Goal: Task Accomplishment & Management: Manage account settings

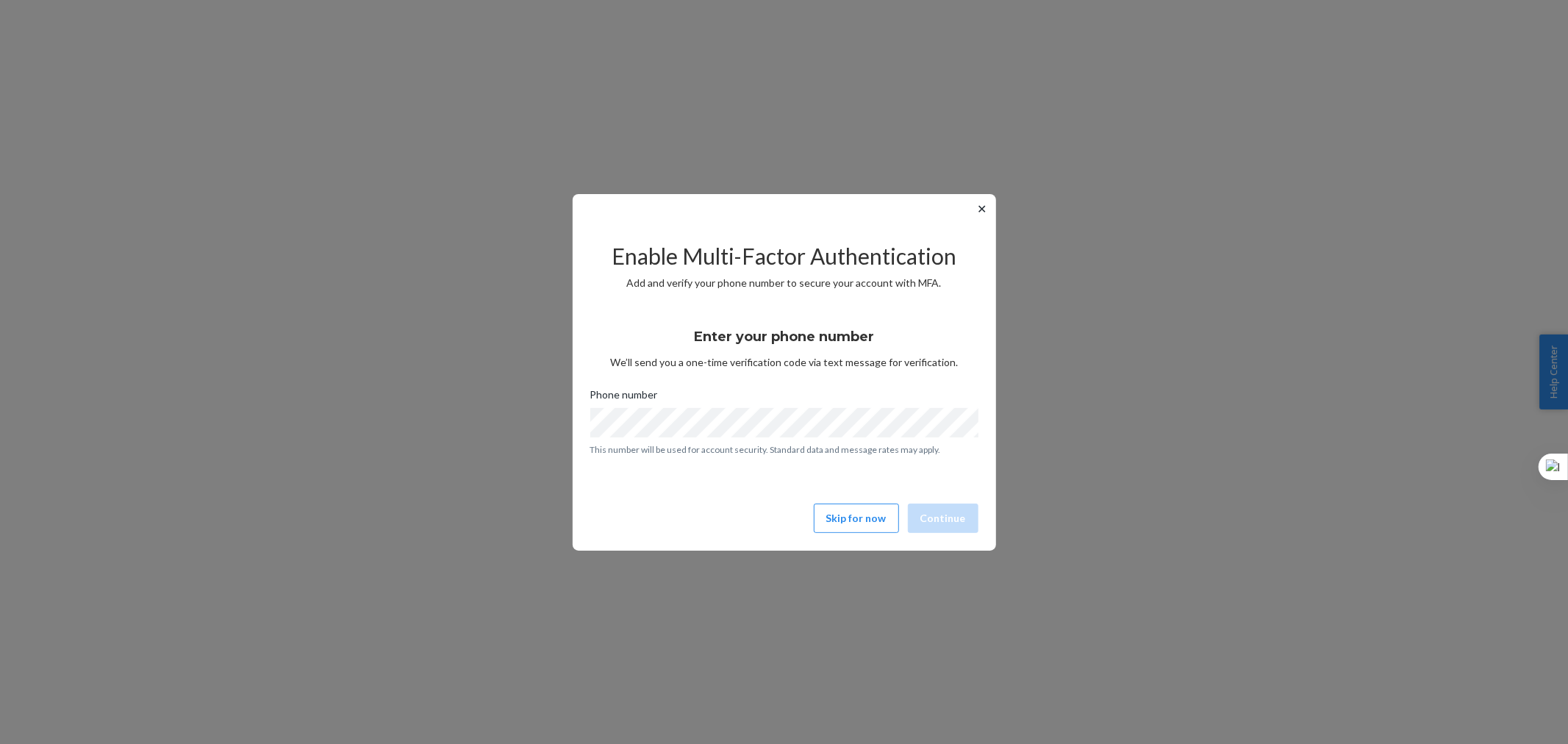
click at [589, 431] on div "✕ Enable Multi-Factor Authentication Add and verify your phone number to secure…" at bounding box center [784, 373] width 424 height 357
click at [951, 517] on button "Continue" at bounding box center [944, 518] width 71 height 30
click at [950, 512] on button "Continue" at bounding box center [944, 518] width 71 height 30
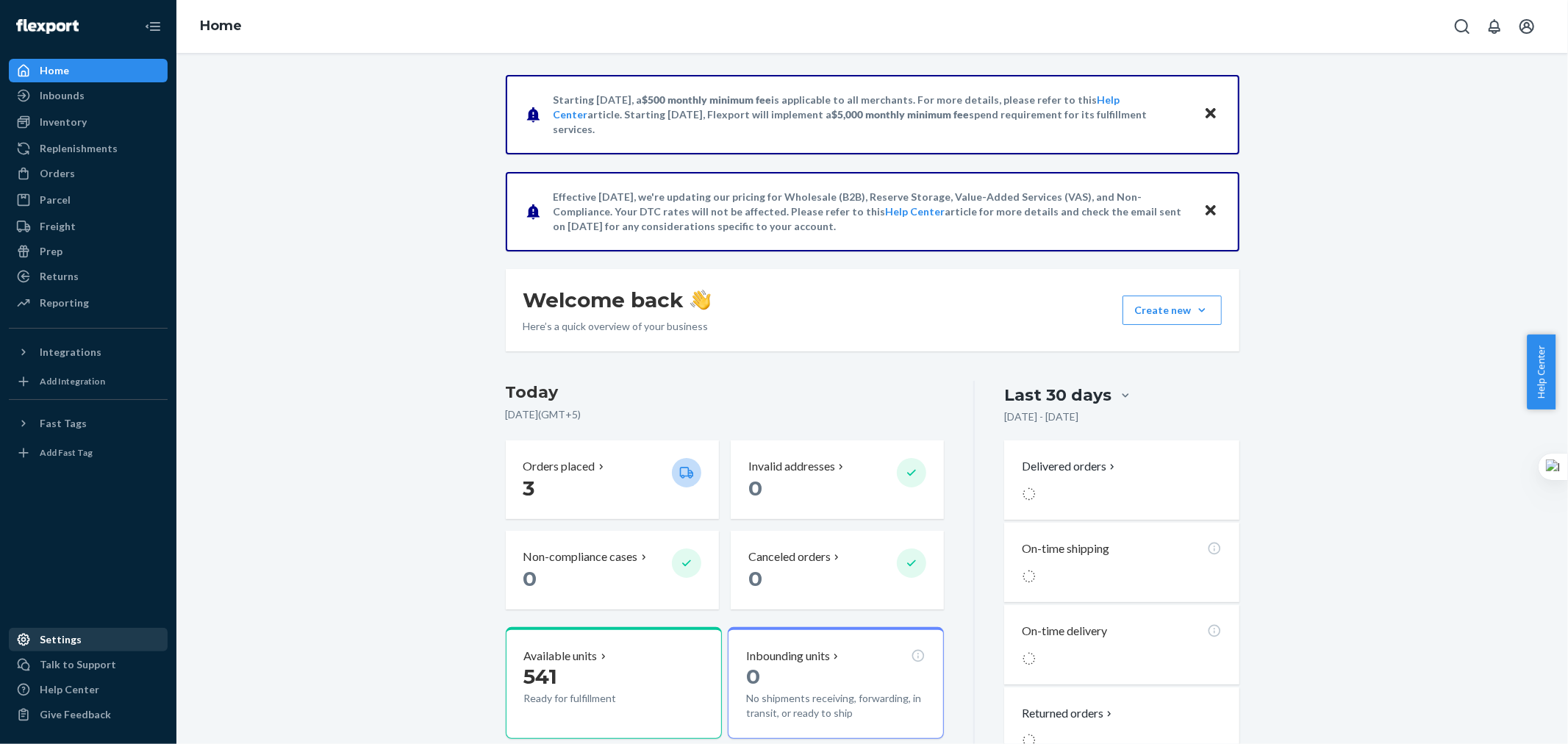
click at [56, 638] on div "Settings" at bounding box center [60, 640] width 42 height 14
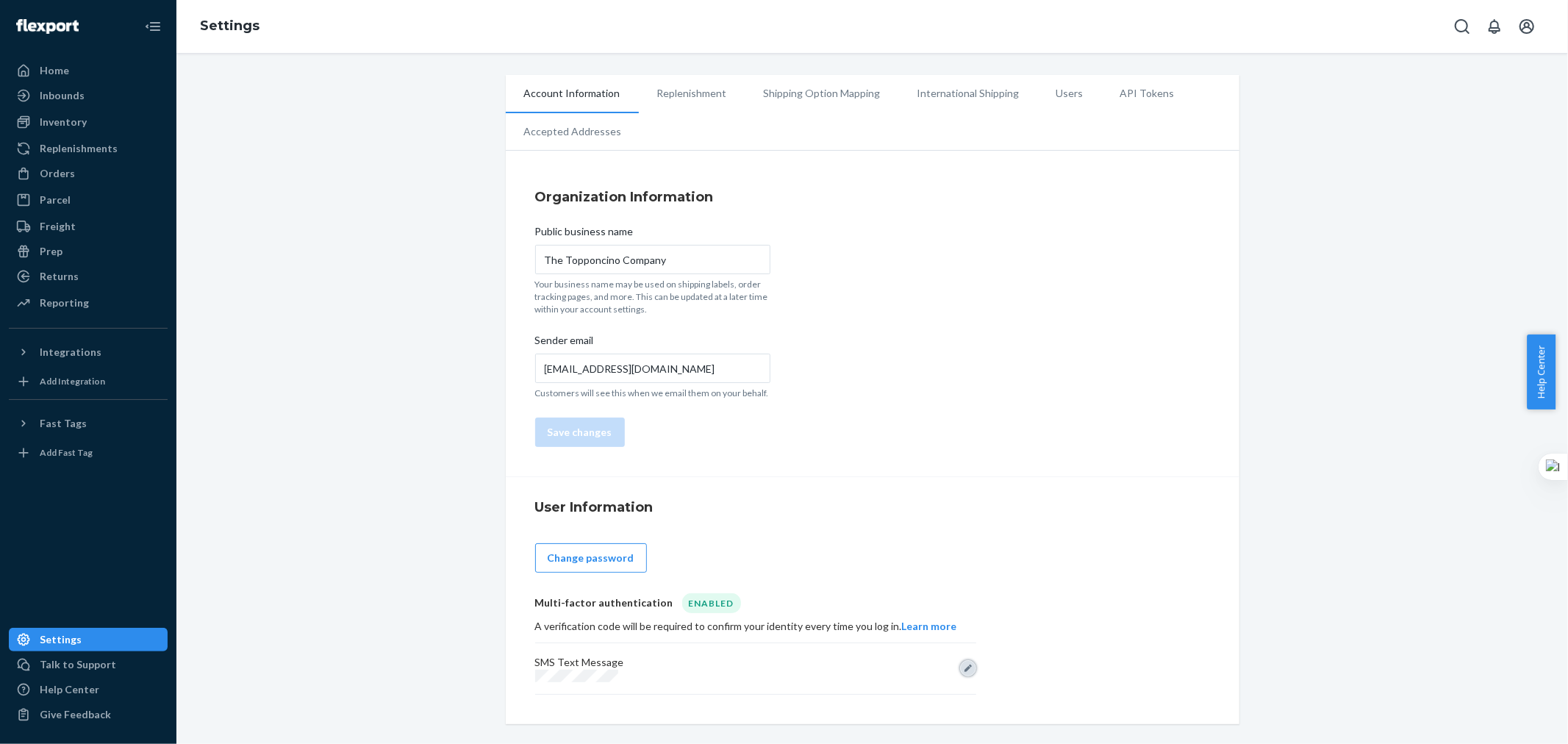
click at [961, 668] on button "Edit" at bounding box center [968, 668] width 16 height 16
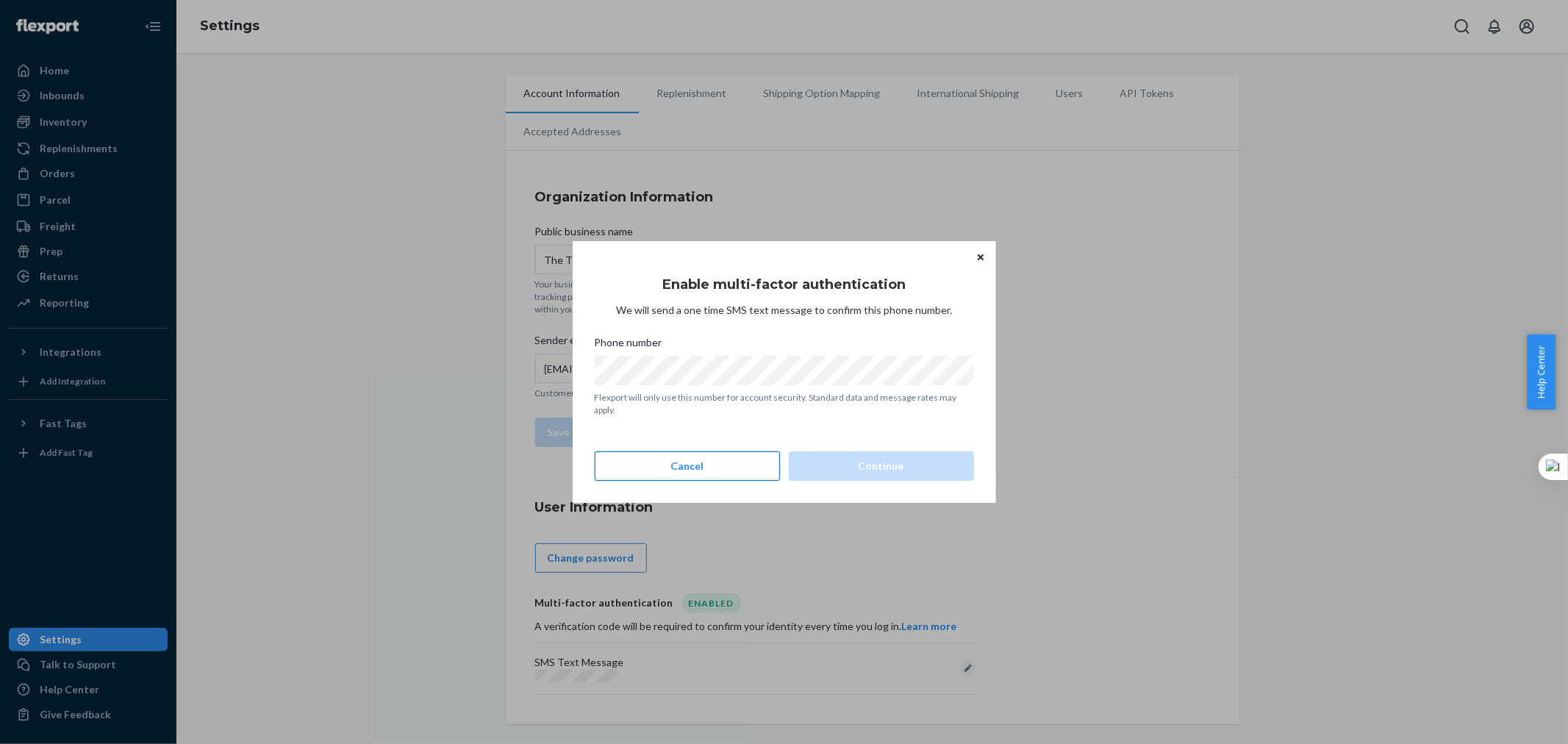
click at [686, 464] on button "Cancel" at bounding box center [687, 466] width 186 height 30
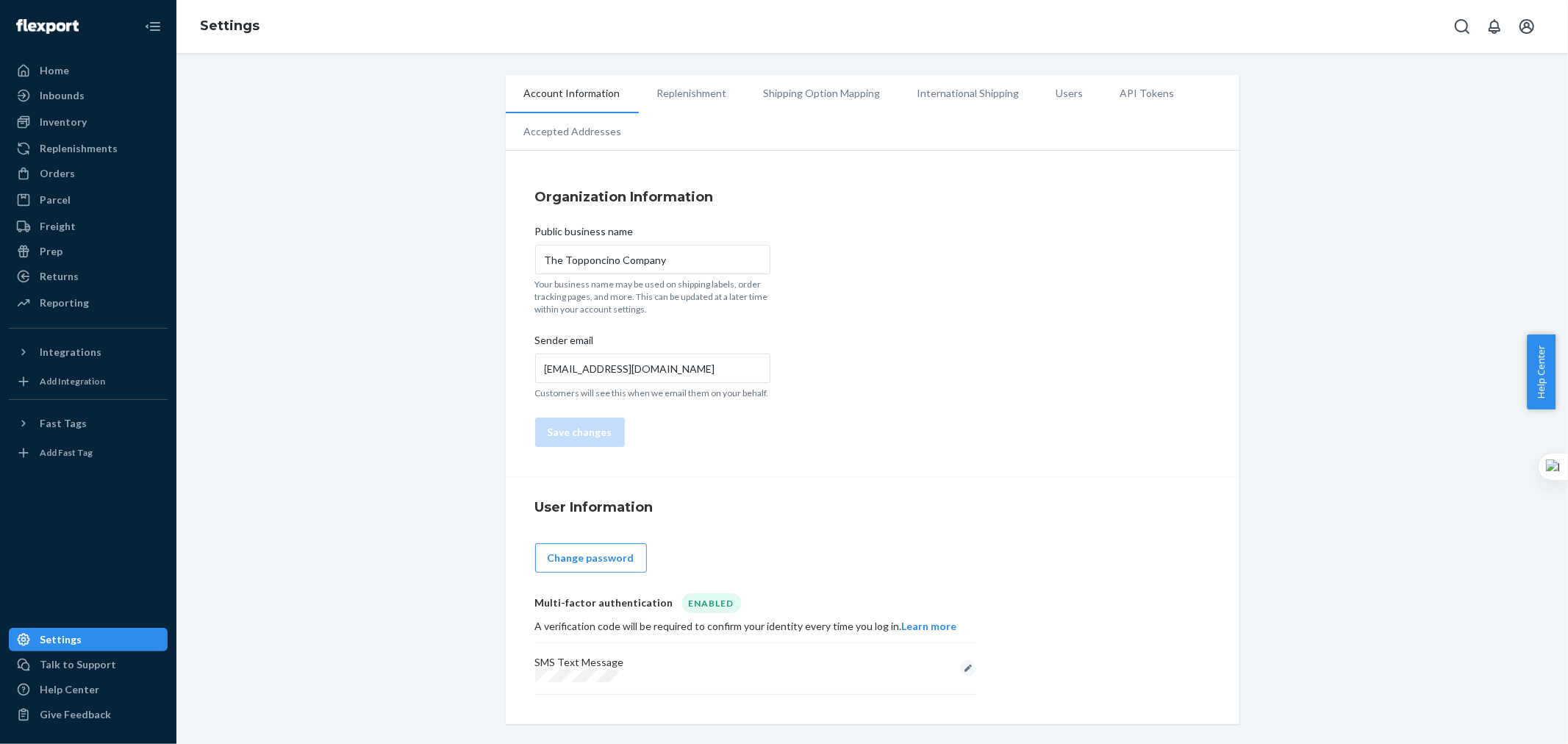
click at [675, 107] on li "Replenishment" at bounding box center [692, 93] width 107 height 37
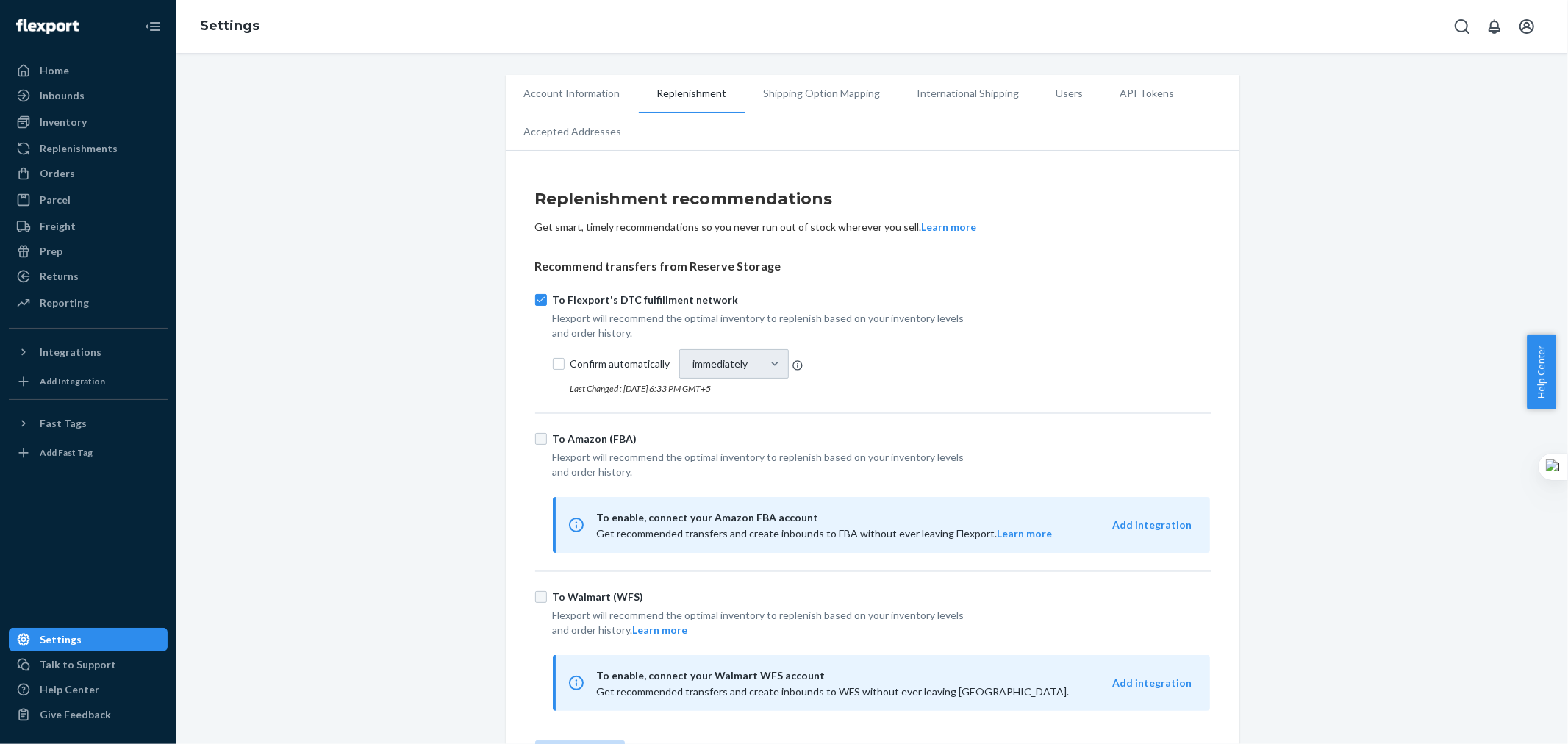
click at [825, 104] on li "Shipping Option Mapping" at bounding box center [822, 93] width 154 height 37
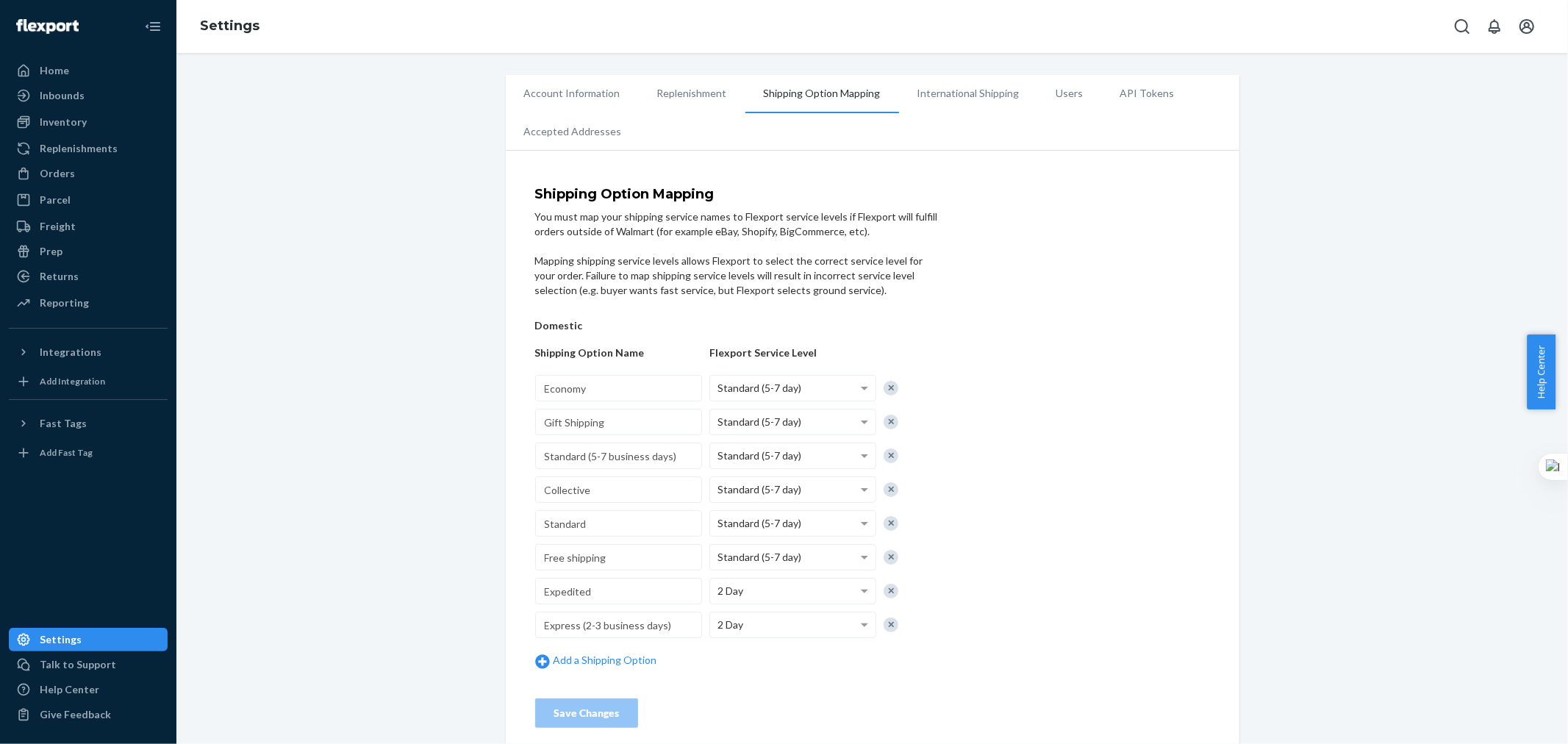
click at [946, 94] on li "International Shipping" at bounding box center [968, 93] width 139 height 37
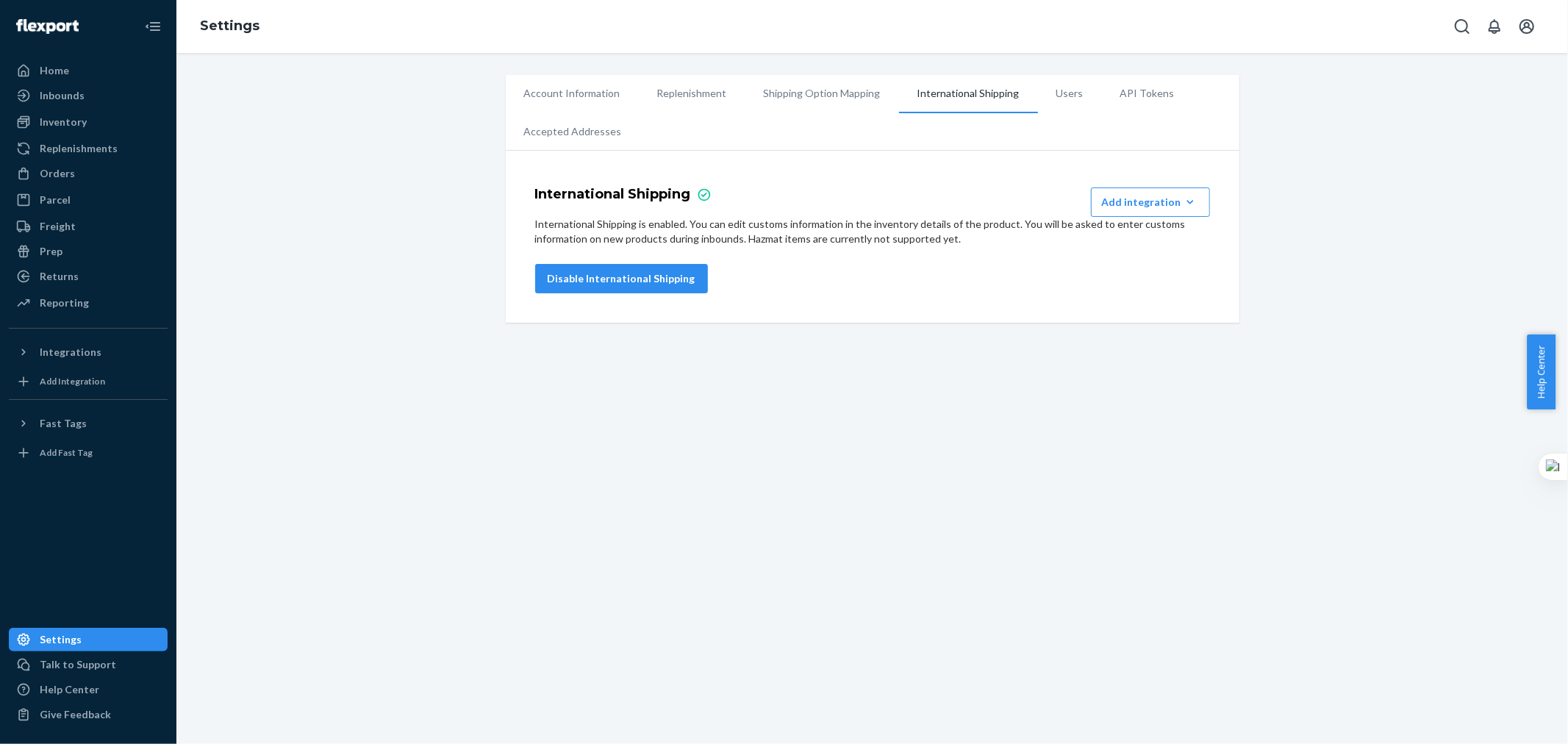
click at [1040, 103] on li "Users" at bounding box center [1071, 93] width 64 height 37
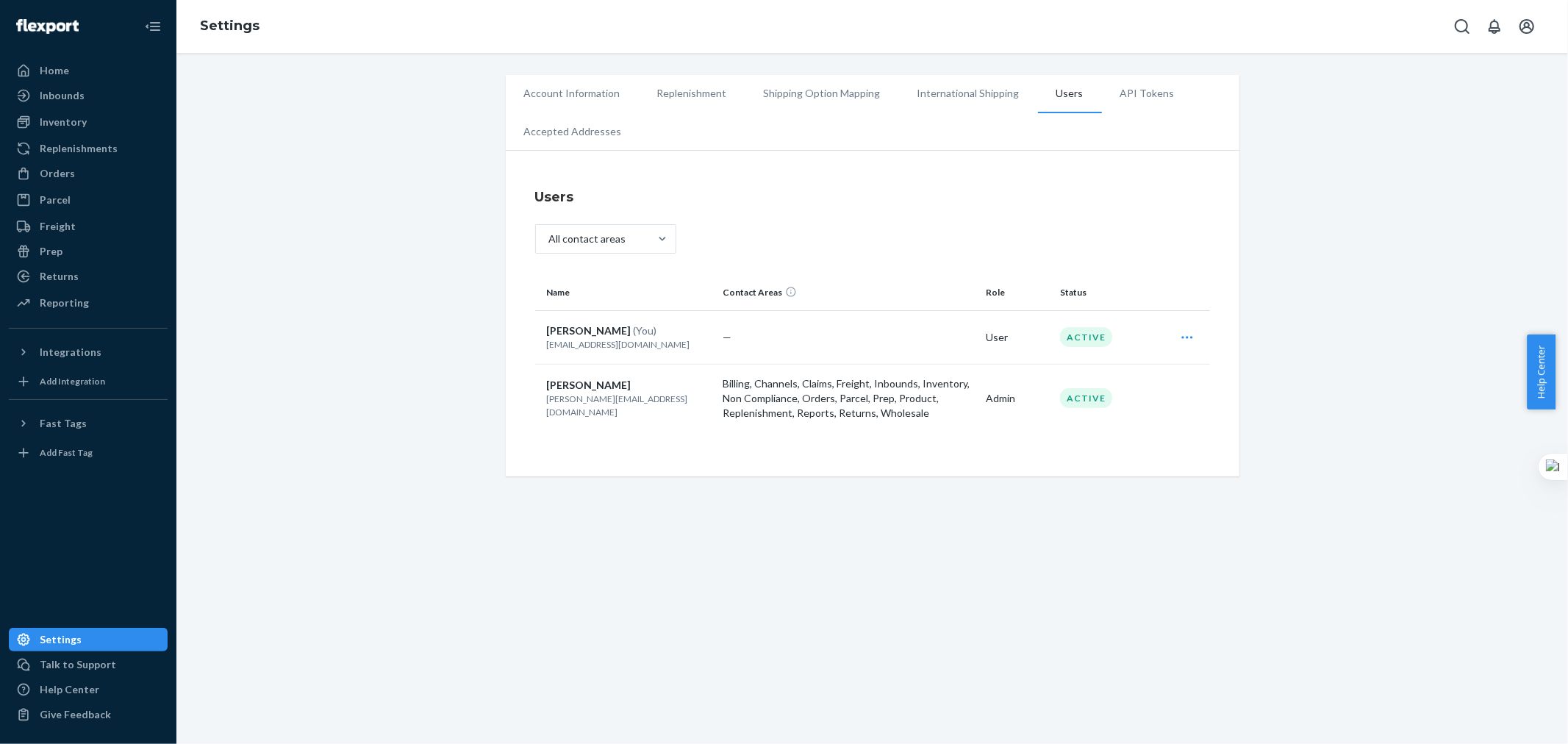
click at [1181, 341] on icon "Open user actions" at bounding box center [1187, 337] width 14 height 14
click at [1091, 376] on span "Edit" at bounding box center [1120, 373] width 91 height 10
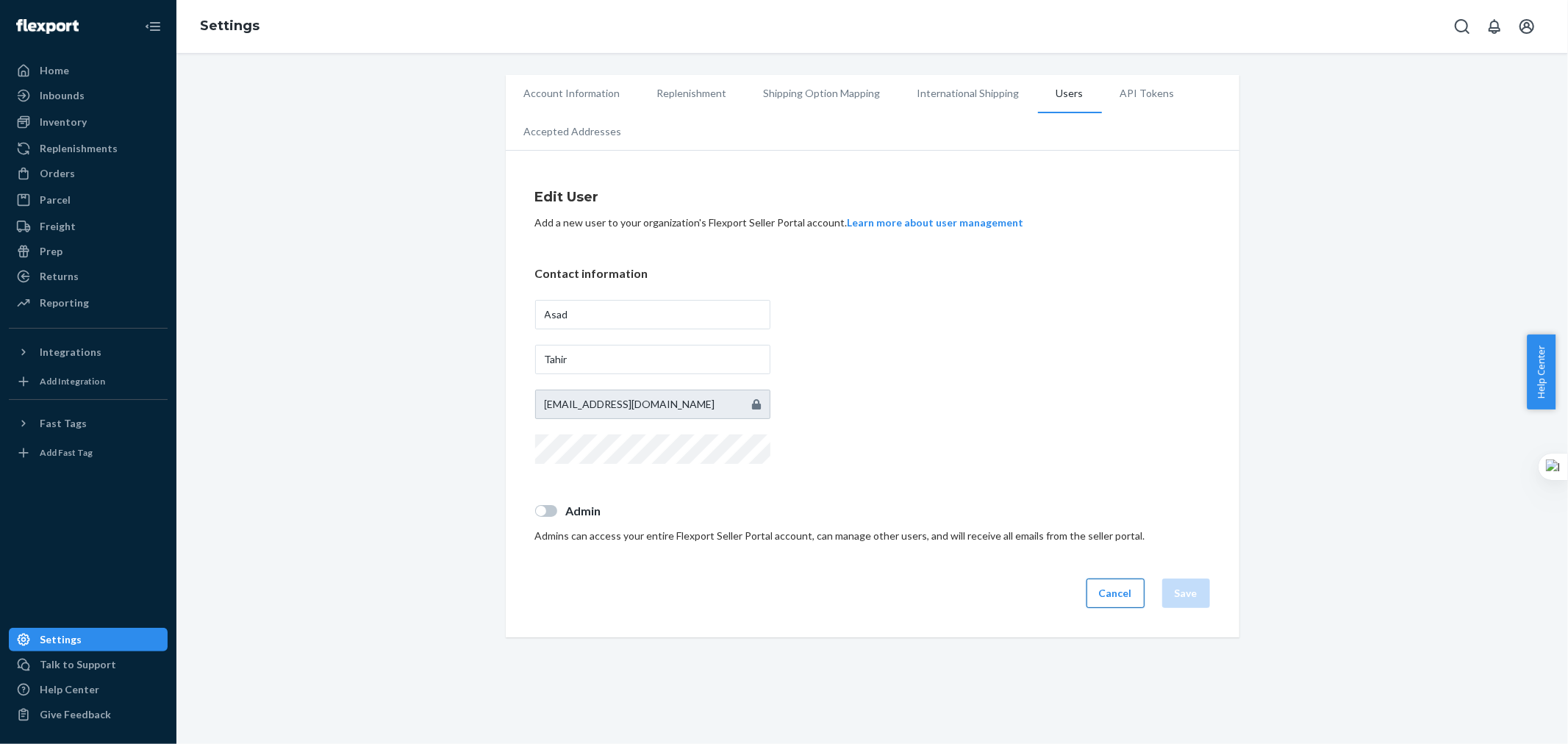
click at [1115, 603] on button "Cancel" at bounding box center [1116, 593] width 58 height 30
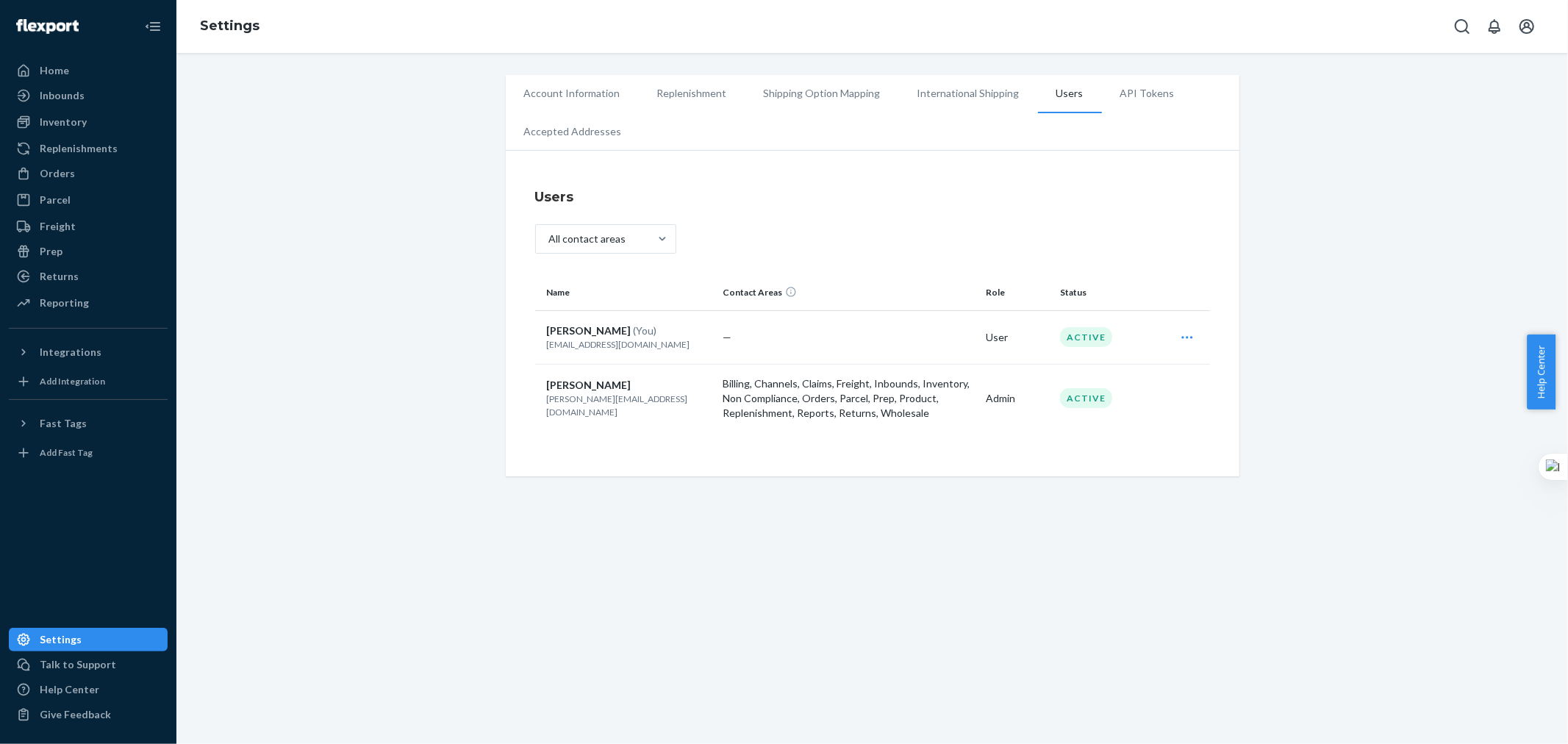
click at [1124, 98] on li "API Tokens" at bounding box center [1147, 93] width 91 height 37
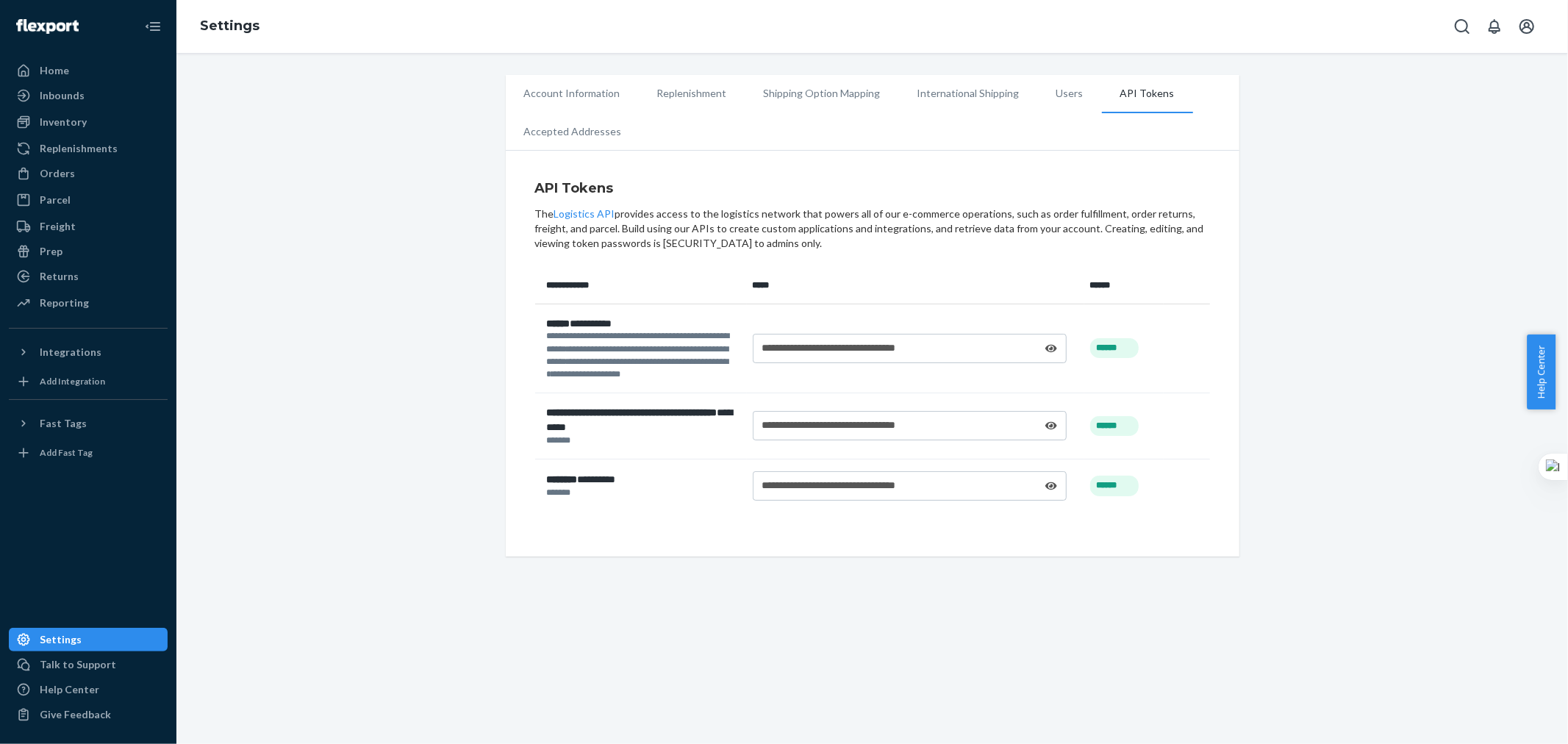
click at [563, 86] on li "Account Information" at bounding box center [572, 93] width 133 height 37
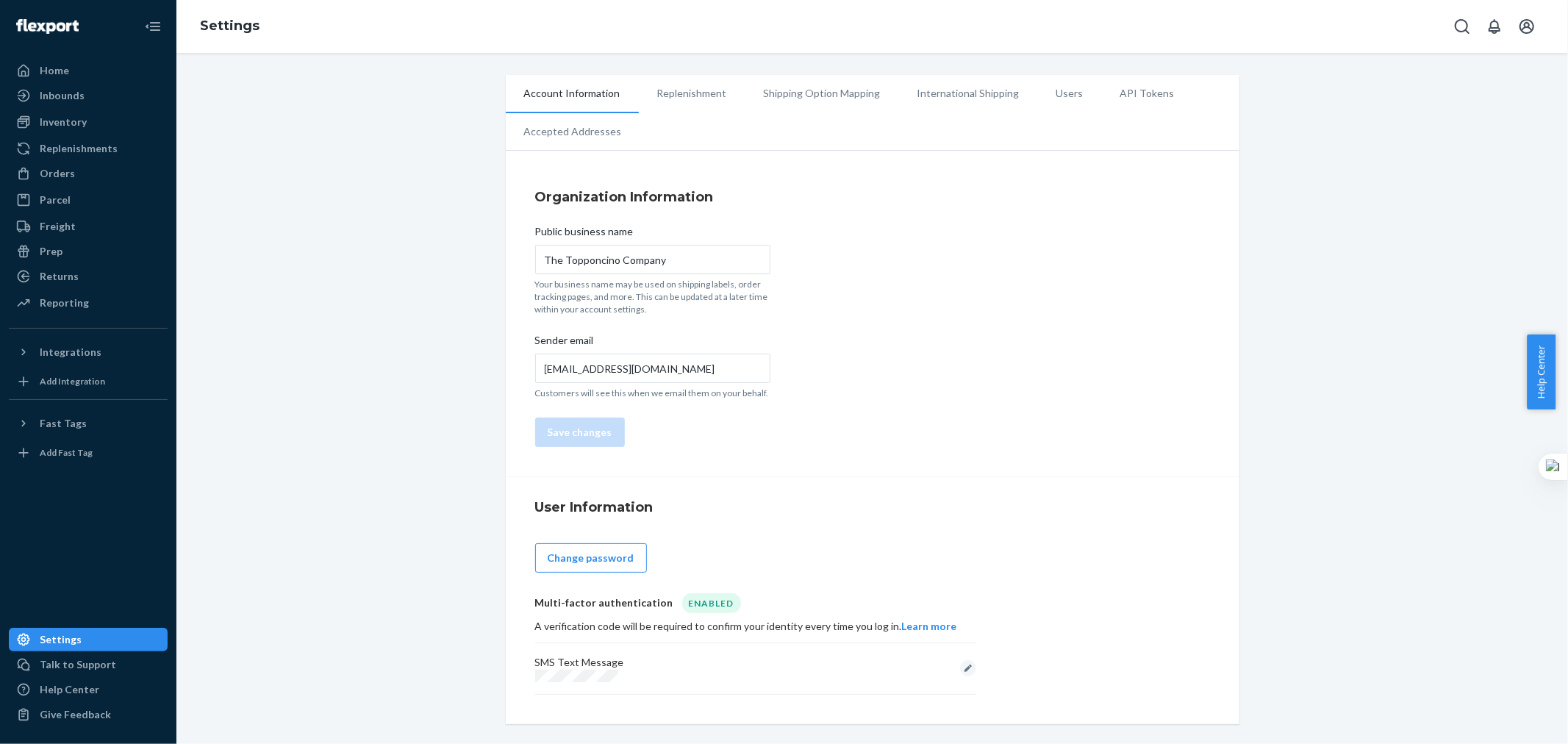
click at [678, 90] on li "Replenishment" at bounding box center [692, 93] width 107 height 37
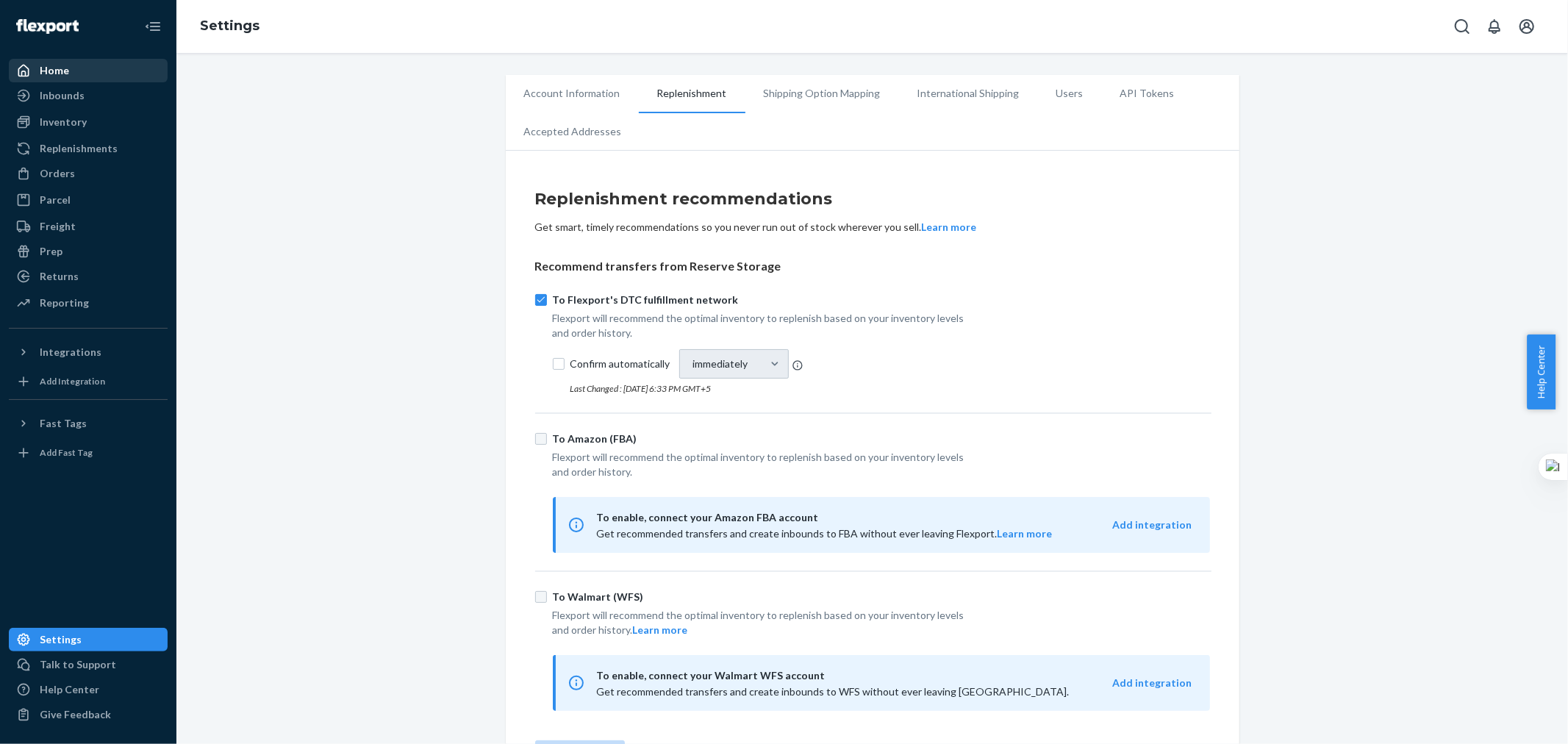
click at [71, 76] on div "Home" at bounding box center [88, 71] width 156 height 21
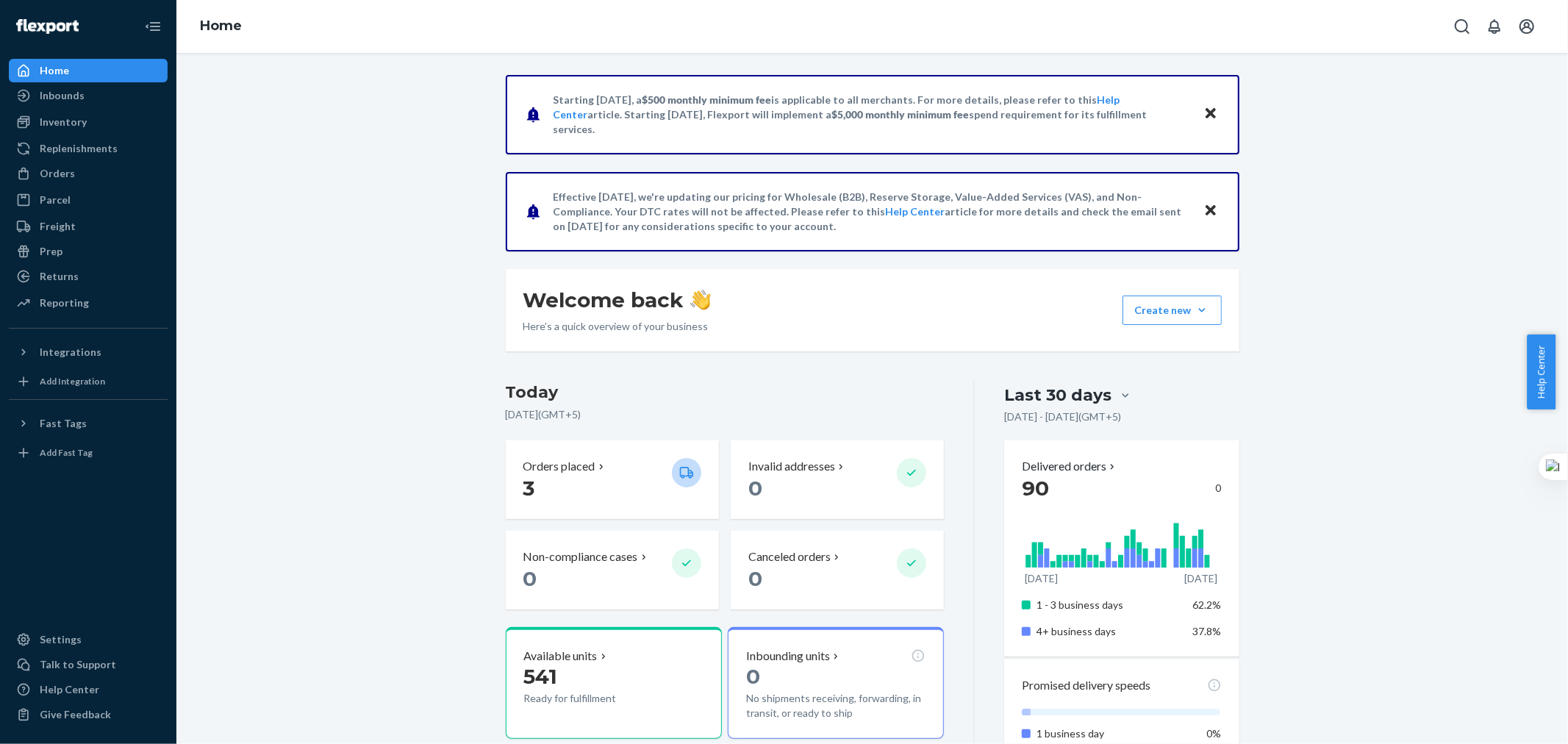
click at [1206, 117] on icon "Close" at bounding box center [1210, 113] width 10 height 18
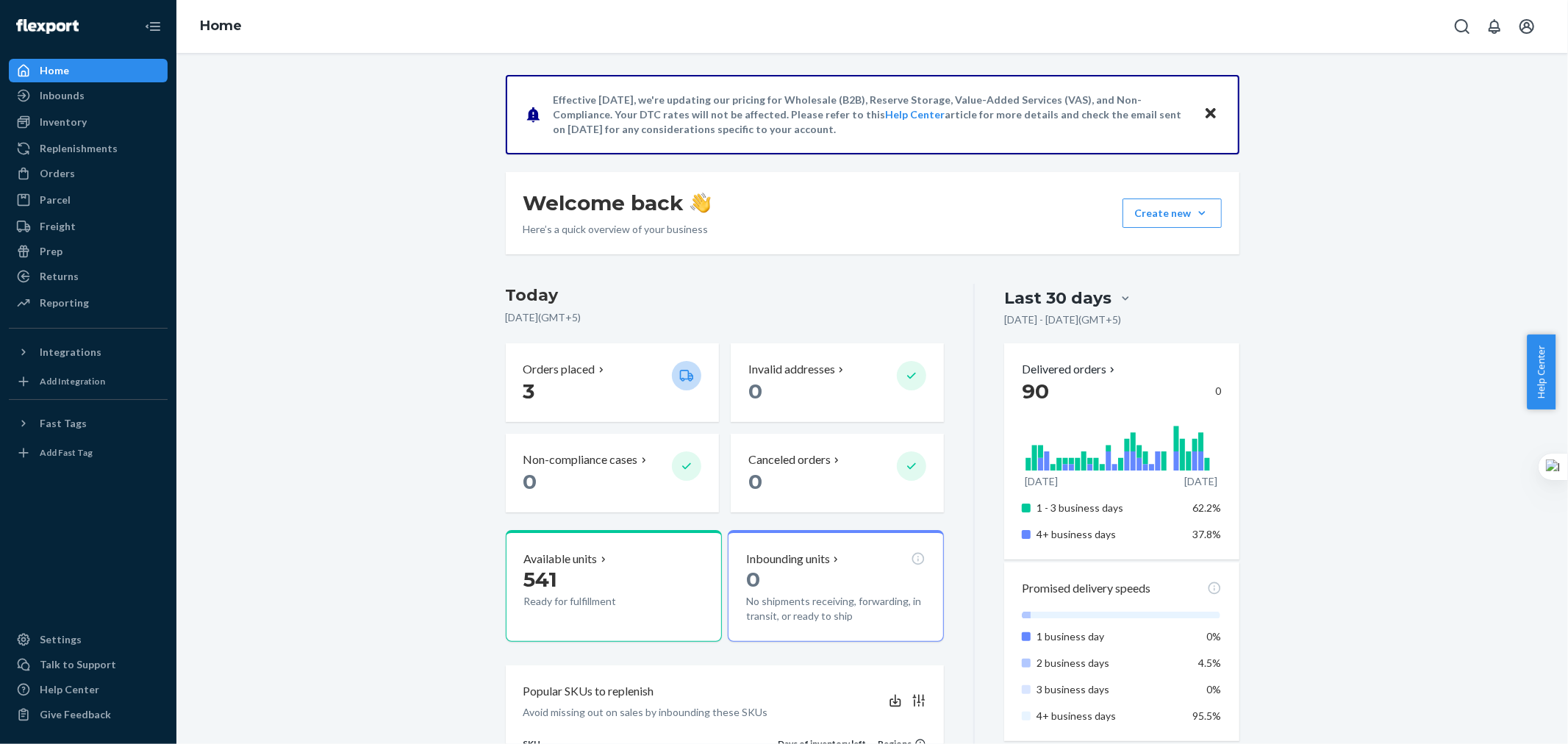
click at [1206, 117] on icon "Close" at bounding box center [1210, 113] width 10 height 18
